Goal: Navigation & Orientation: Go to known website

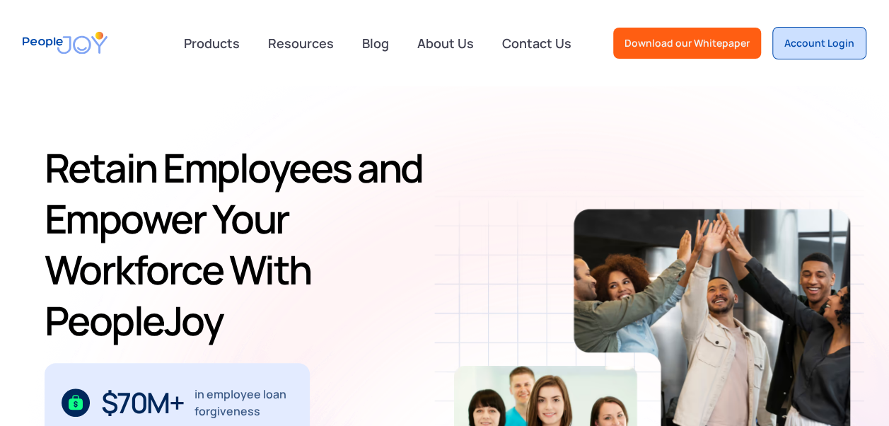
click at [829, 41] on div "Account Login" at bounding box center [820, 43] width 70 height 14
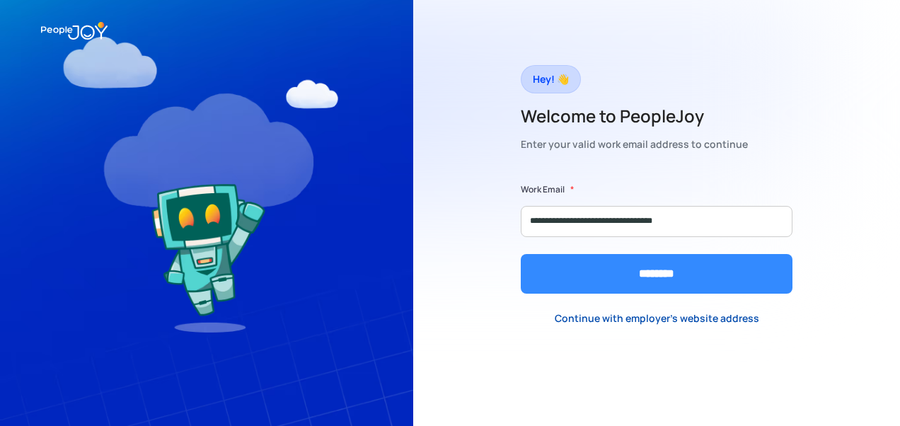
type input "**********"
click at [664, 274] on input "********" at bounding box center [657, 274] width 272 height 40
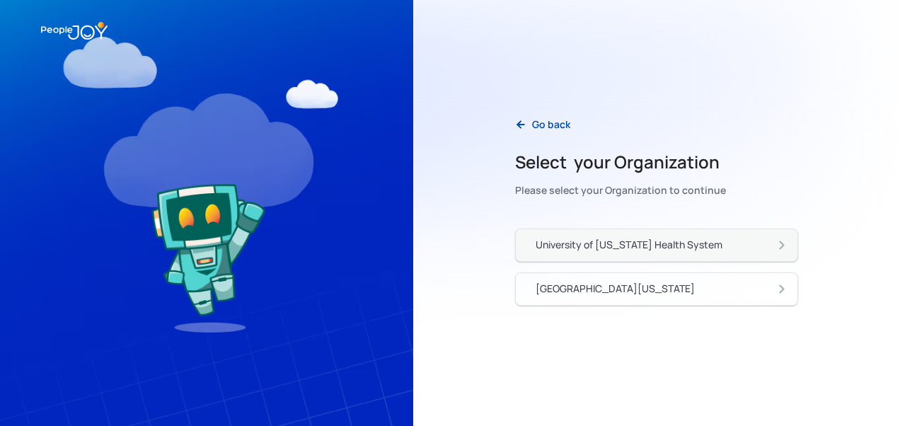
click at [651, 241] on div "University of Pennsylvania Health System" at bounding box center [629, 245] width 187 height 14
